Goal: Task Accomplishment & Management: Use online tool/utility

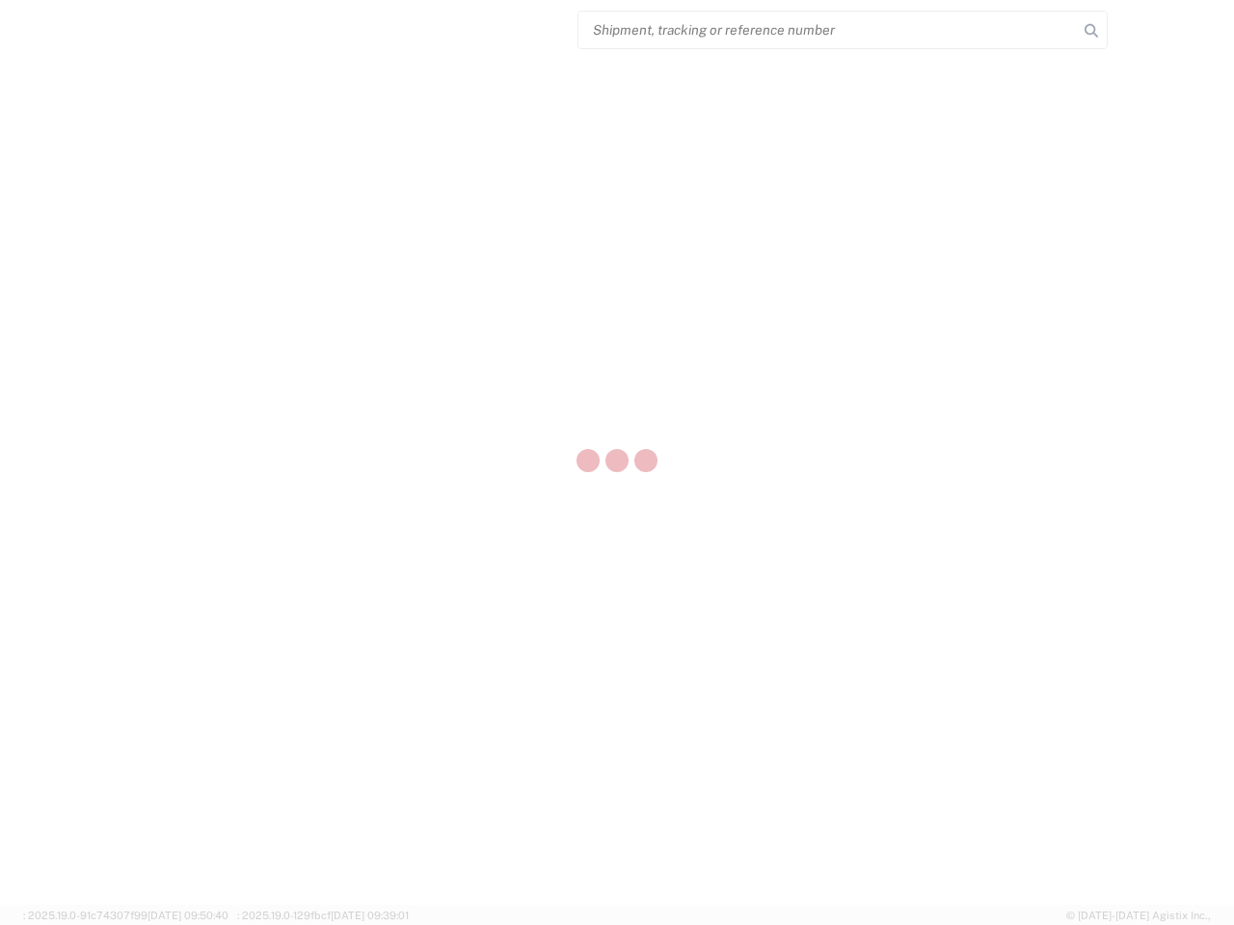
select select "US"
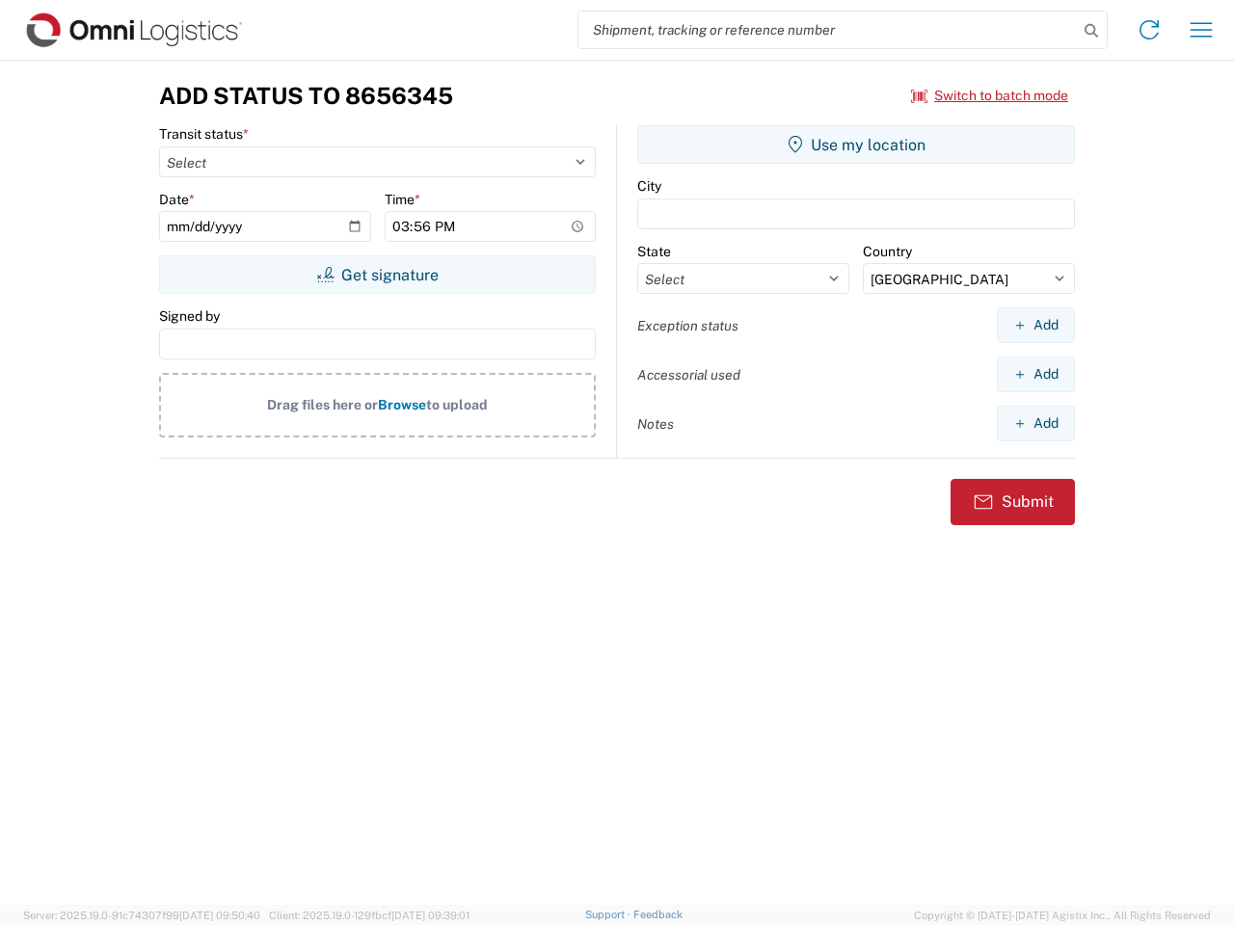
click at [828, 30] on input "search" at bounding box center [827, 30] width 499 height 37
click at [1091, 31] on icon at bounding box center [1091, 30] width 27 height 27
click at [1149, 30] on icon at bounding box center [1149, 29] width 31 height 31
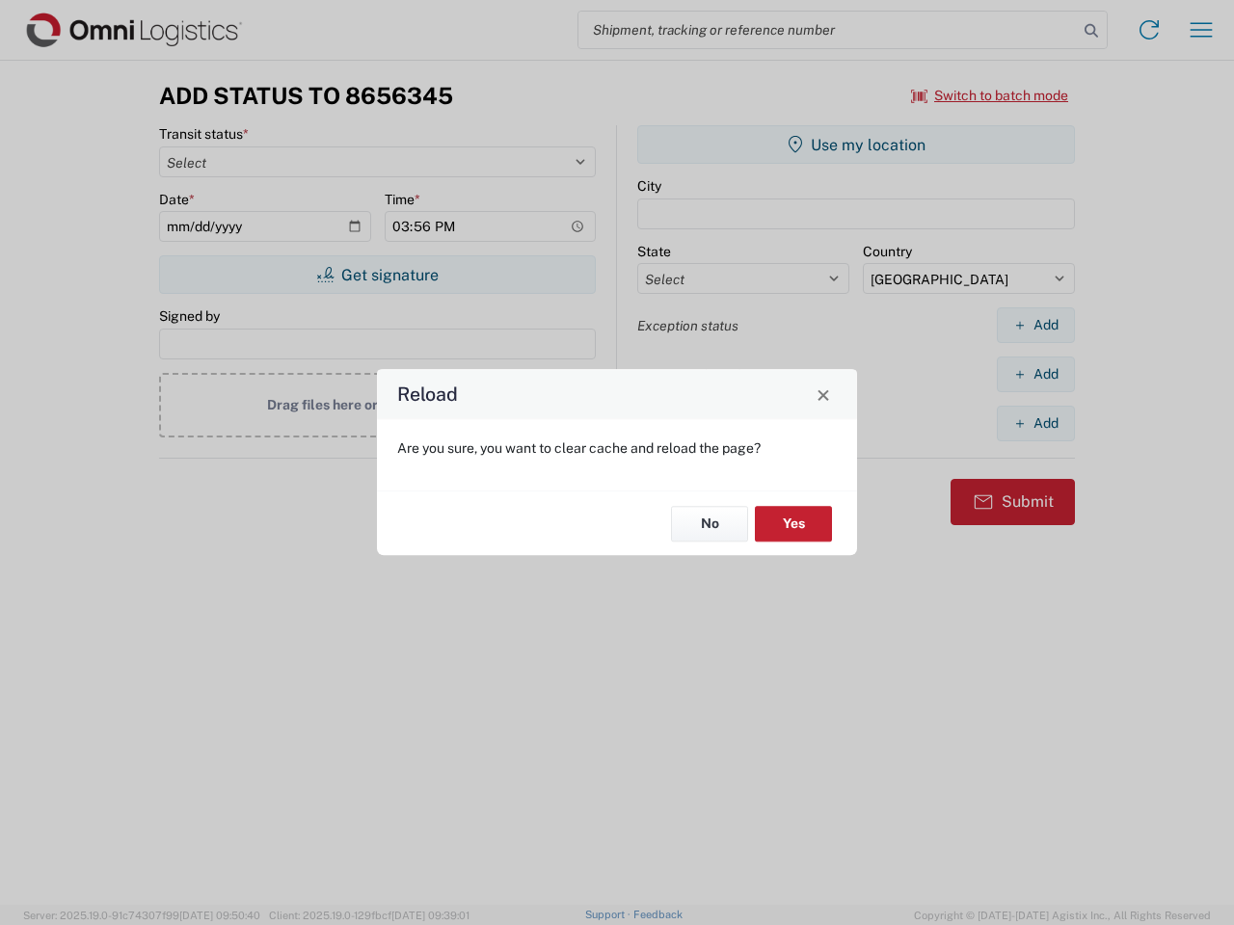
click at [990, 95] on div "Reload Are you sure, you want to clear cache and reload the page? No Yes" at bounding box center [617, 462] width 1234 height 925
click at [377, 275] on div "Reload Are you sure, you want to clear cache and reload the page? No Yes" at bounding box center [617, 462] width 1234 height 925
click at [856, 145] on div "Reload Are you sure, you want to clear cache and reload the page? No Yes" at bounding box center [617, 462] width 1234 height 925
click at [1035, 325] on div "Reload Are you sure, you want to clear cache and reload the page? No Yes" at bounding box center [617, 462] width 1234 height 925
click at [1035, 374] on div "Reload Are you sure, you want to clear cache and reload the page? No Yes" at bounding box center [617, 462] width 1234 height 925
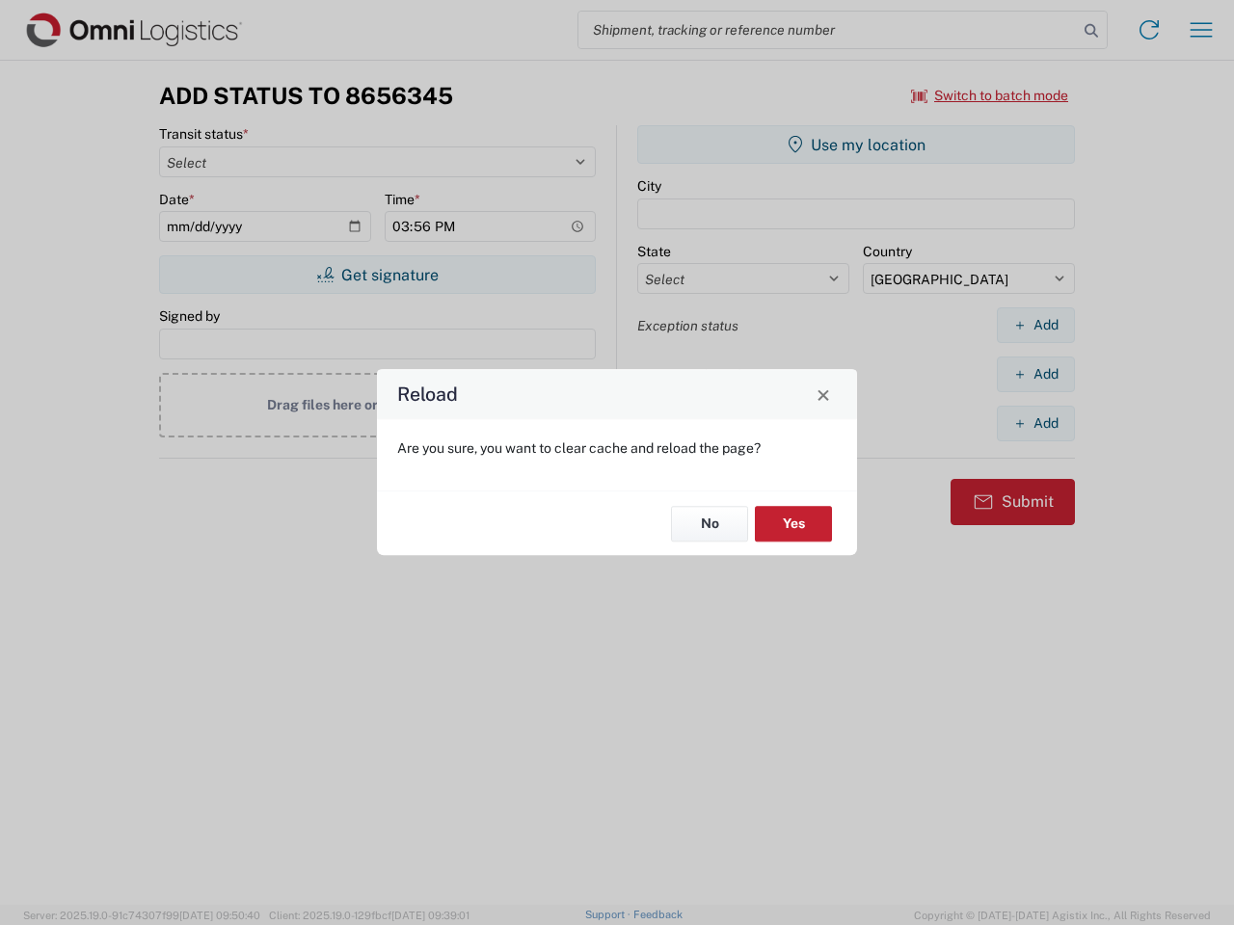
click at [1035, 423] on div "Reload Are you sure, you want to clear cache and reload the page? No Yes" at bounding box center [617, 462] width 1234 height 925
